Goal: Task Accomplishment & Management: Use online tool/utility

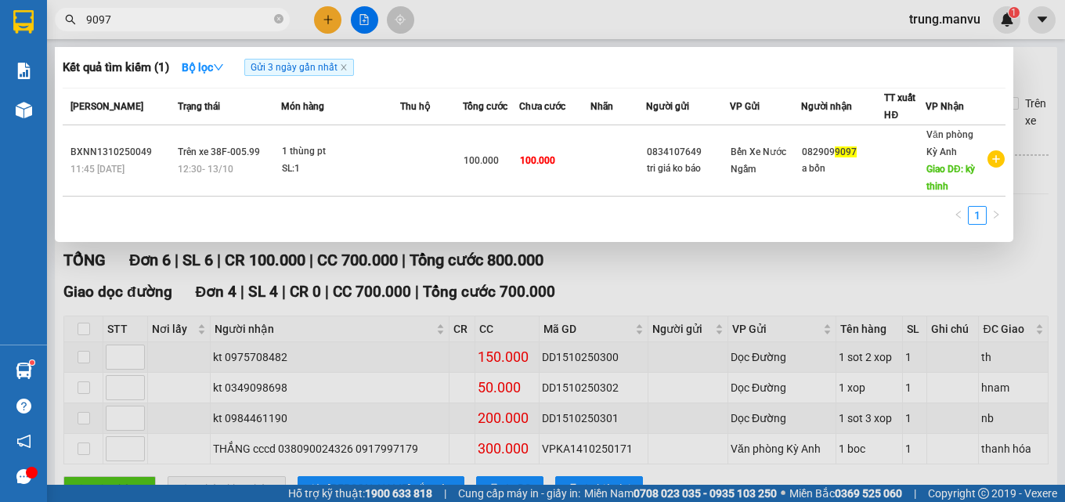
scroll to position [60, 0]
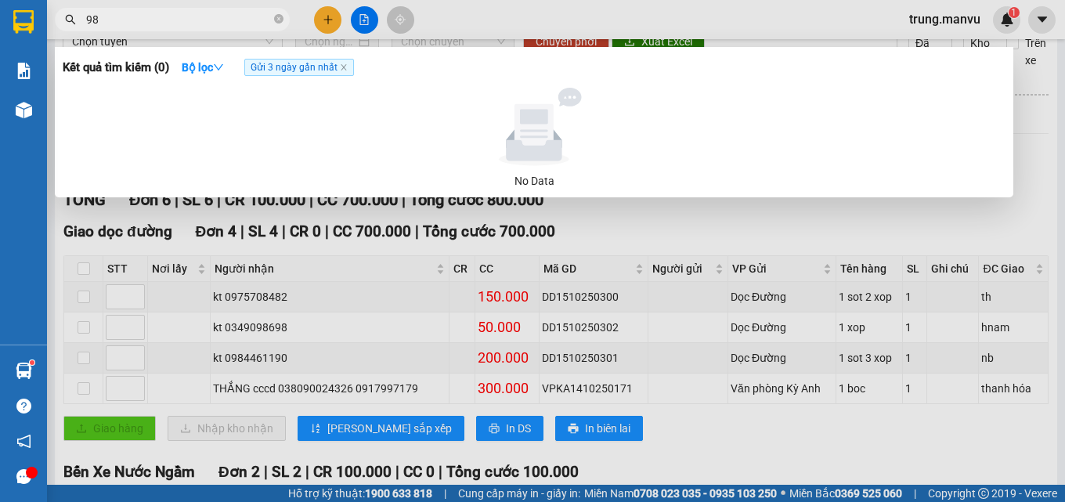
type input "9"
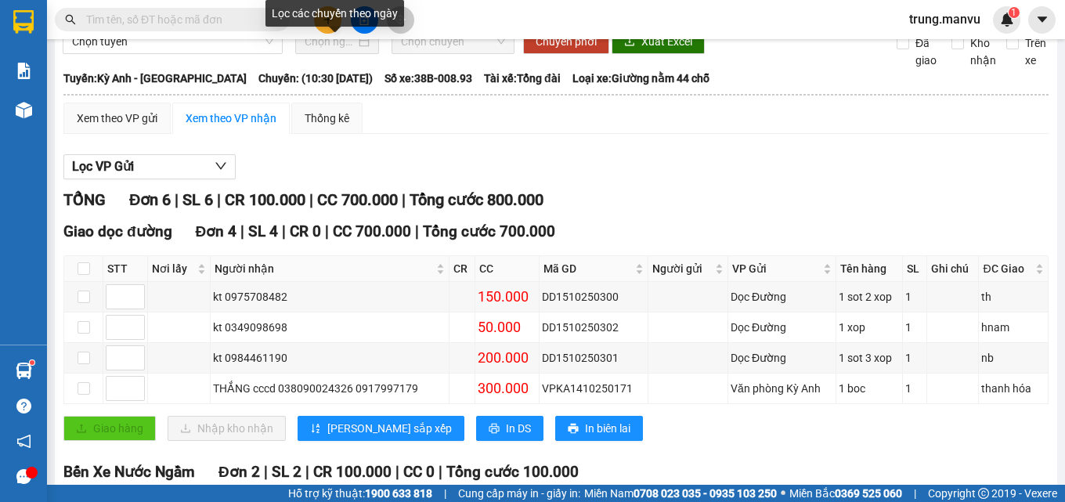
click at [368, 29] on div "Lọc các chuyến theo ngày" at bounding box center [335, 19] width 139 height 38
click at [368, 23] on div "Lọc các chuyến theo ngày" at bounding box center [335, 13] width 139 height 27
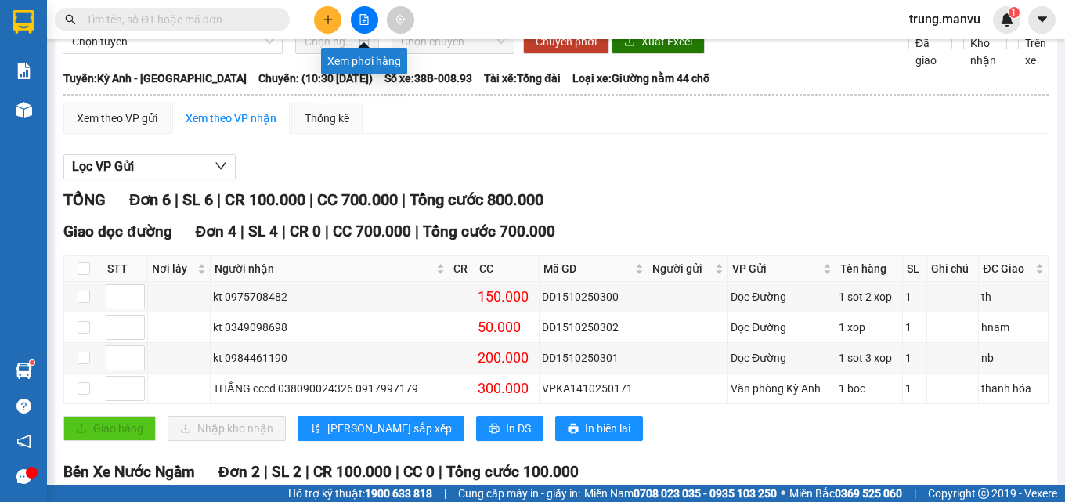
click at [371, 12] on button at bounding box center [364, 19] width 27 height 27
click at [356, 50] on div at bounding box center [338, 41] width 66 height 17
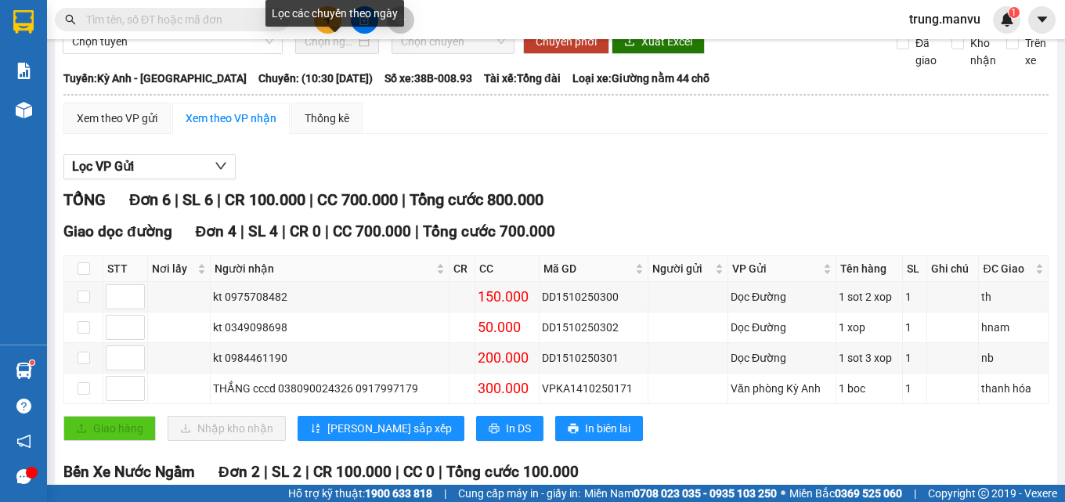
click at [353, 50] on div at bounding box center [338, 41] width 66 height 17
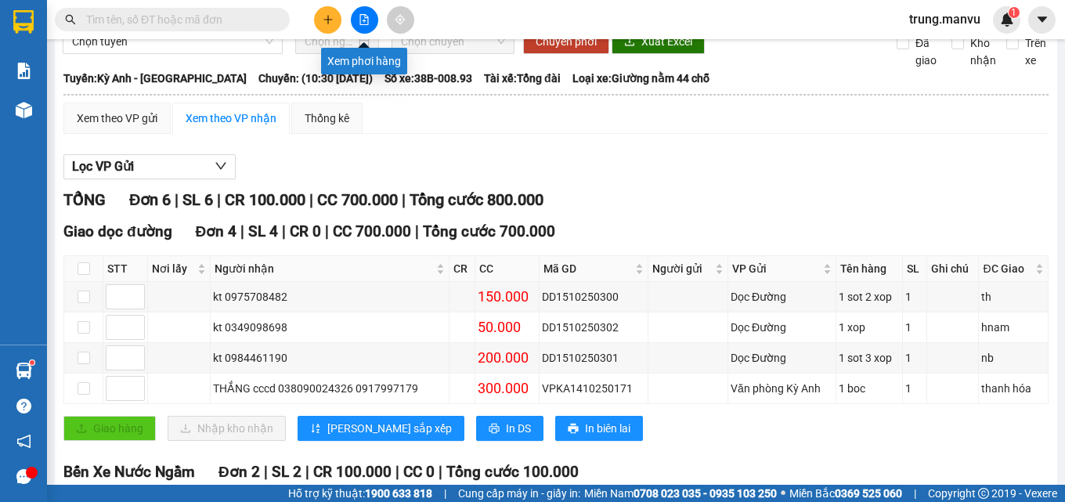
click at [363, 23] on icon "file-add" at bounding box center [364, 19] width 11 height 11
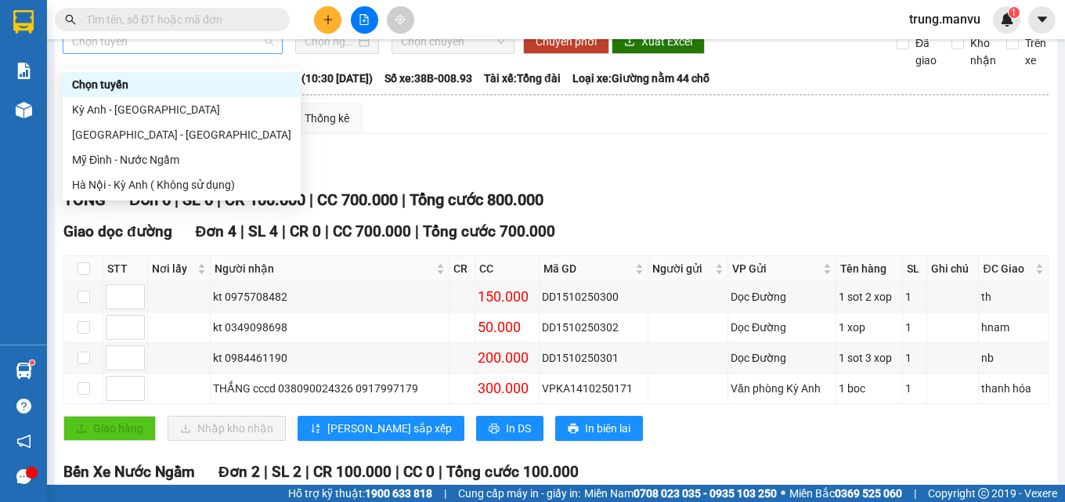
click at [230, 53] on span "Chọn tuyến" at bounding box center [172, 41] width 201 height 23
drag, startPoint x: 217, startPoint y: 106, endPoint x: 226, endPoint y: 99, distance: 11.3
click at [218, 105] on div "Kỳ Anh - [GEOGRAPHIC_DATA]" at bounding box center [181, 109] width 219 height 17
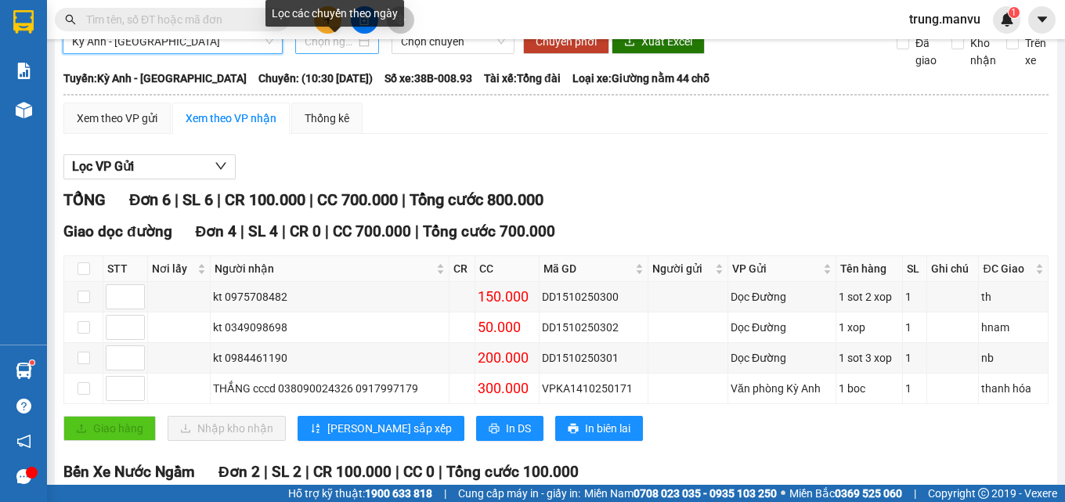
click at [331, 50] on input at bounding box center [331, 41] width 52 height 17
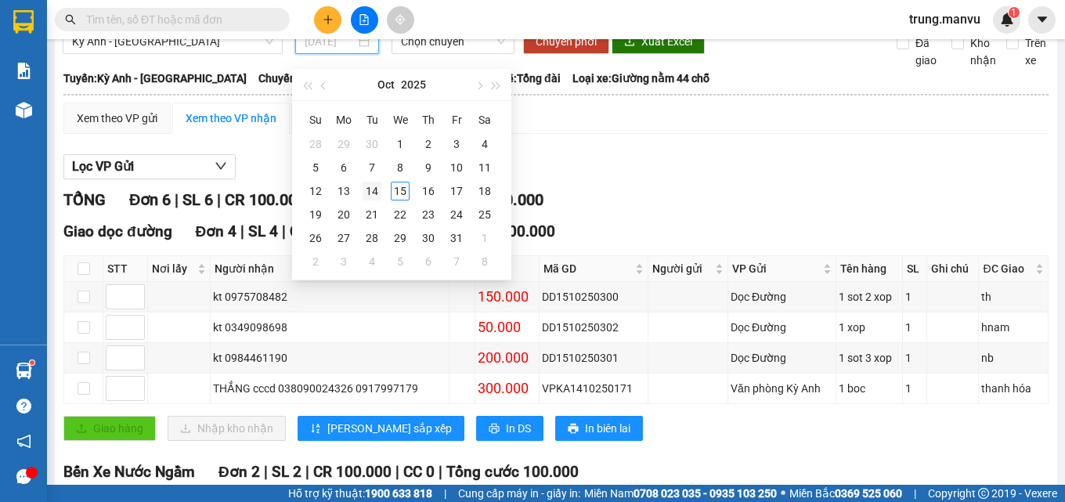
type input "[DATE]"
click at [363, 186] on div "14" at bounding box center [372, 191] width 19 height 19
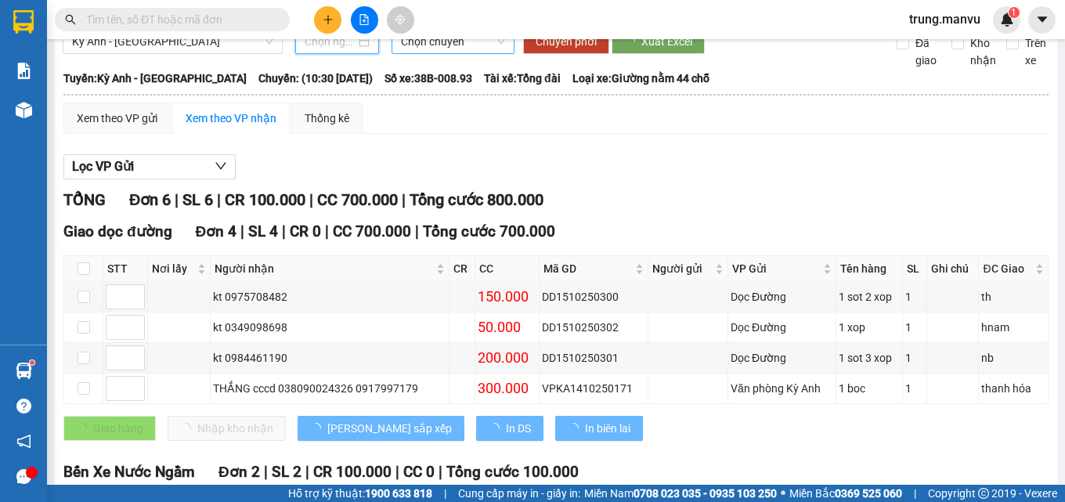
type input "[DATE]"
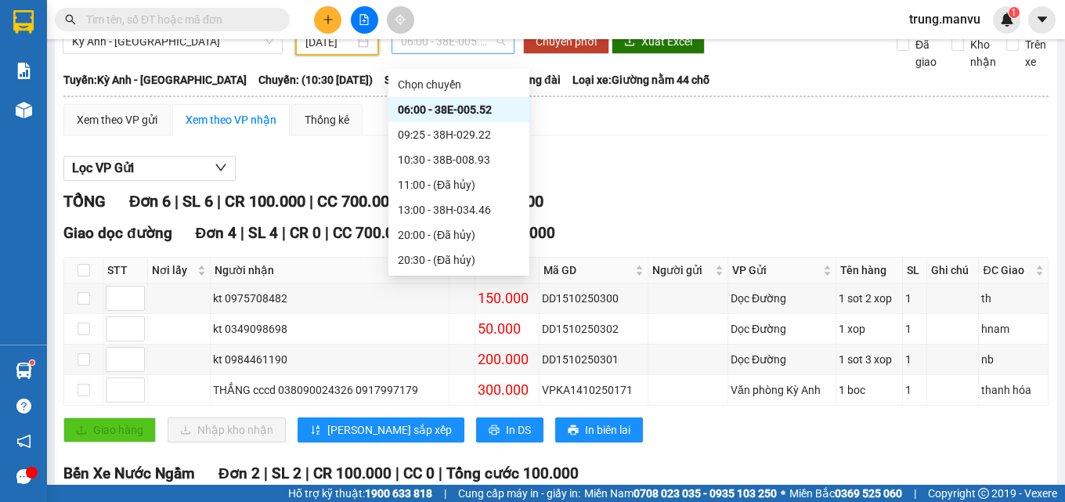
click at [447, 53] on span "06:00 - 38E-005.52" at bounding box center [453, 41] width 104 height 23
click at [475, 217] on div "13:00 - 38H-034.46" at bounding box center [459, 209] width 122 height 17
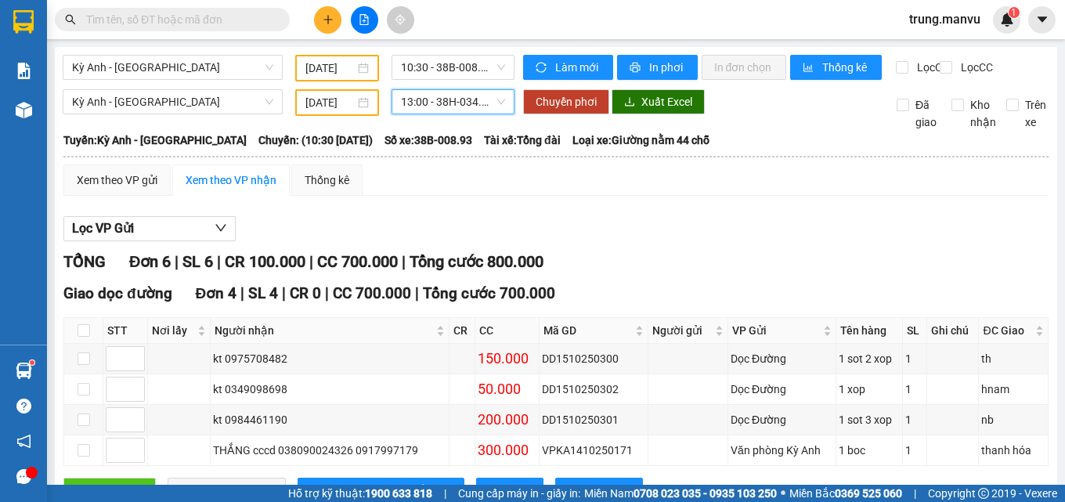
click at [454, 113] on span "13:00 - 38H-034.46" at bounding box center [453, 101] width 104 height 23
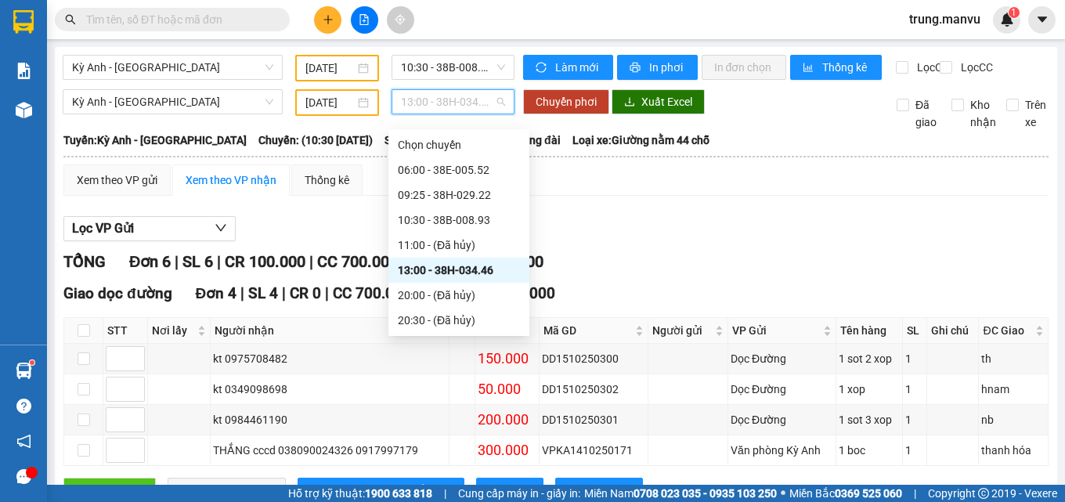
click at [483, 271] on div "13:00 - 38H-034.46" at bounding box center [459, 270] width 122 height 17
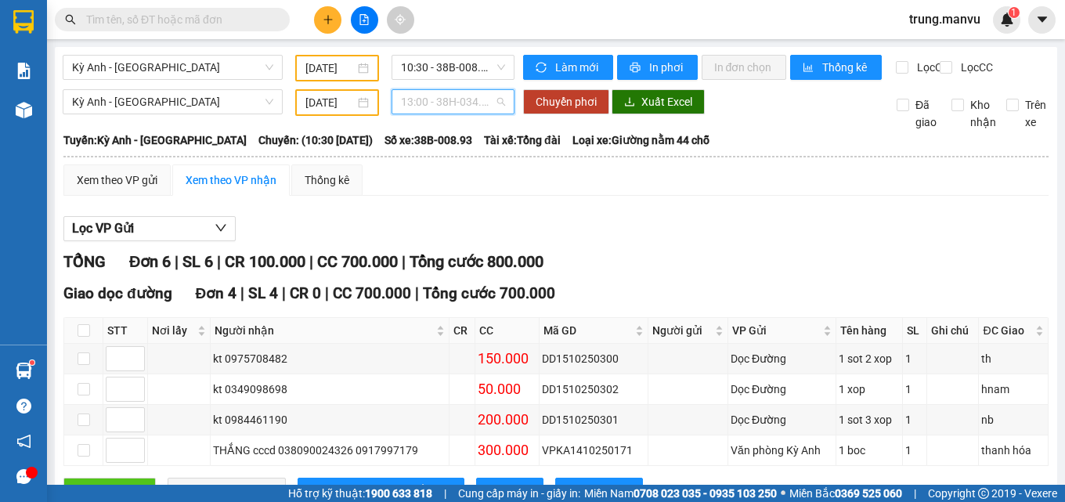
click at [447, 114] on span "13:00 - 38H-034.46" at bounding box center [453, 101] width 104 height 23
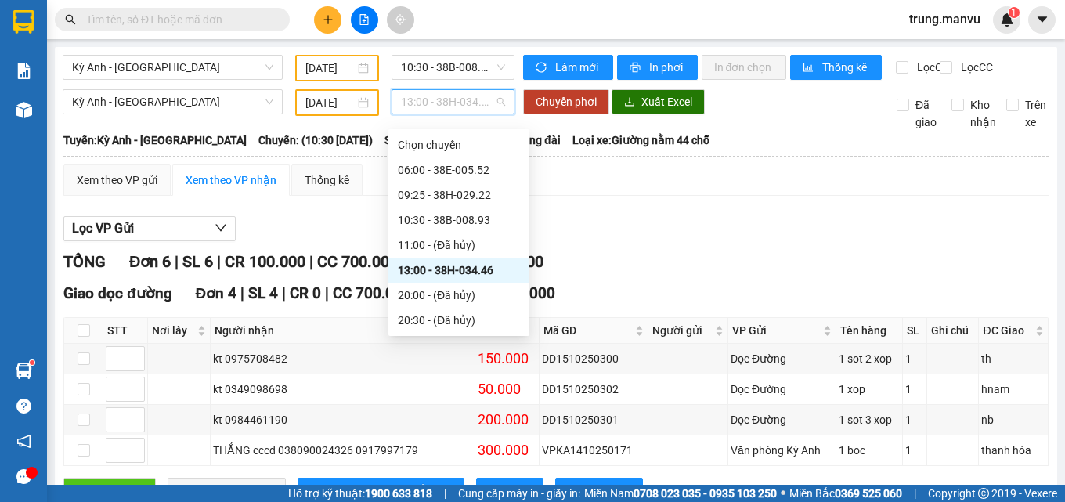
click at [468, 273] on div "13:00 - 38H-034.46" at bounding box center [459, 270] width 122 height 17
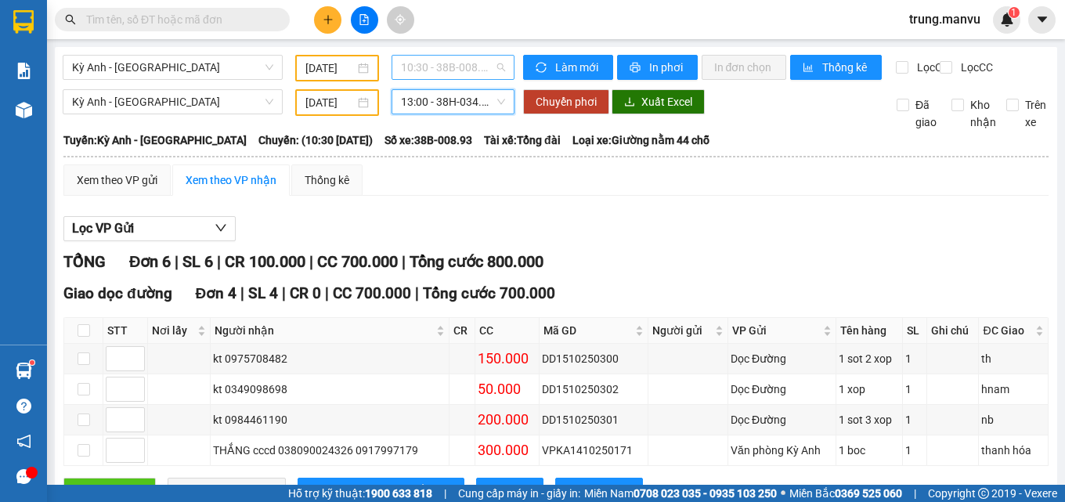
click at [464, 70] on span "10:30 - 38B-008.93" at bounding box center [453, 67] width 104 height 23
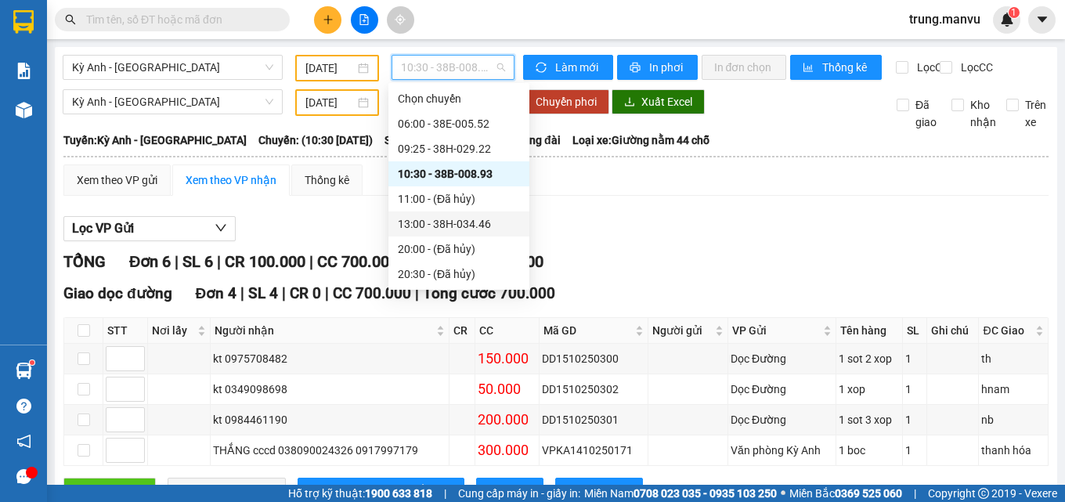
click at [481, 226] on div "13:00 - 38H-034.46" at bounding box center [459, 223] width 122 height 17
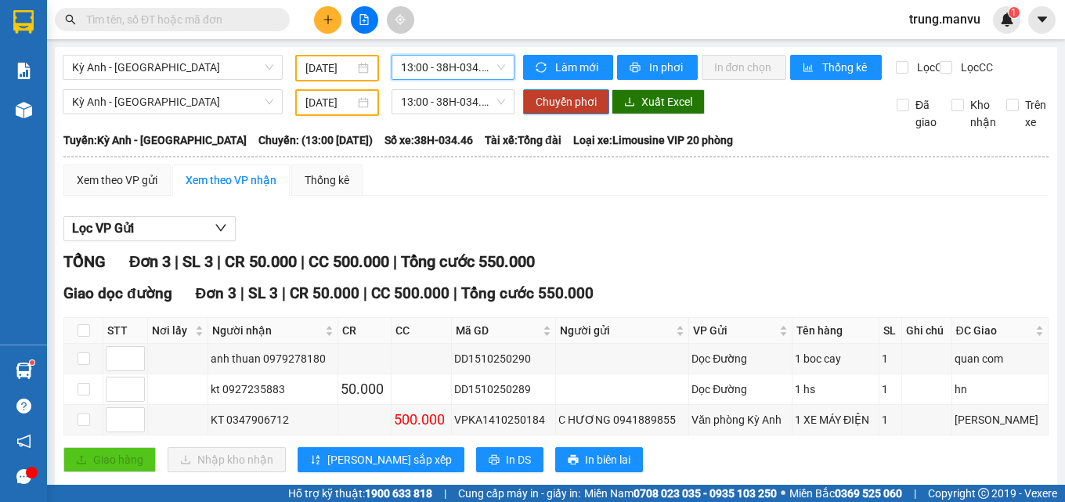
scroll to position [43, 0]
